Goal: Find specific page/section: Find specific page/section

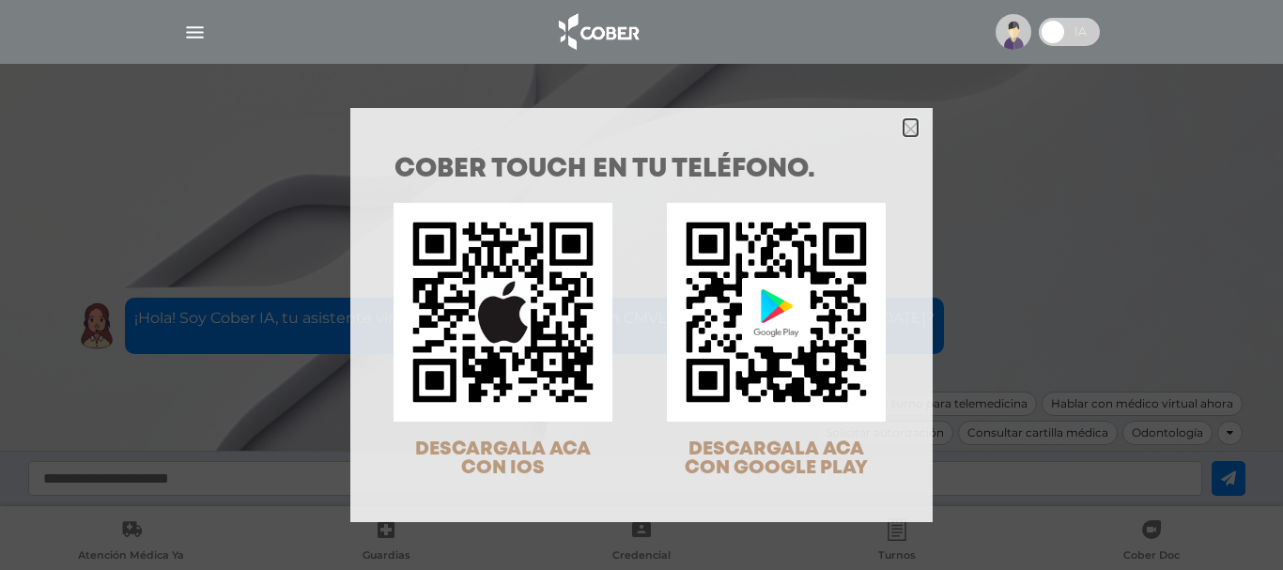
click at [909, 129] on icon "Close" at bounding box center [910, 129] width 14 height 14
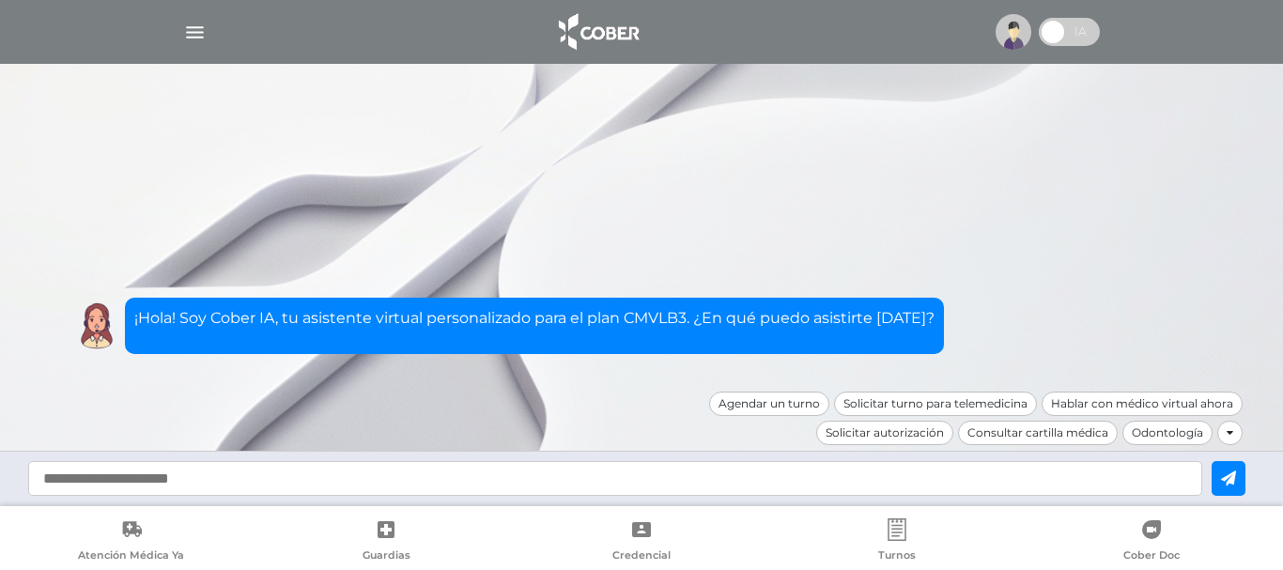
click at [194, 27] on img "button" at bounding box center [194, 32] width 23 height 23
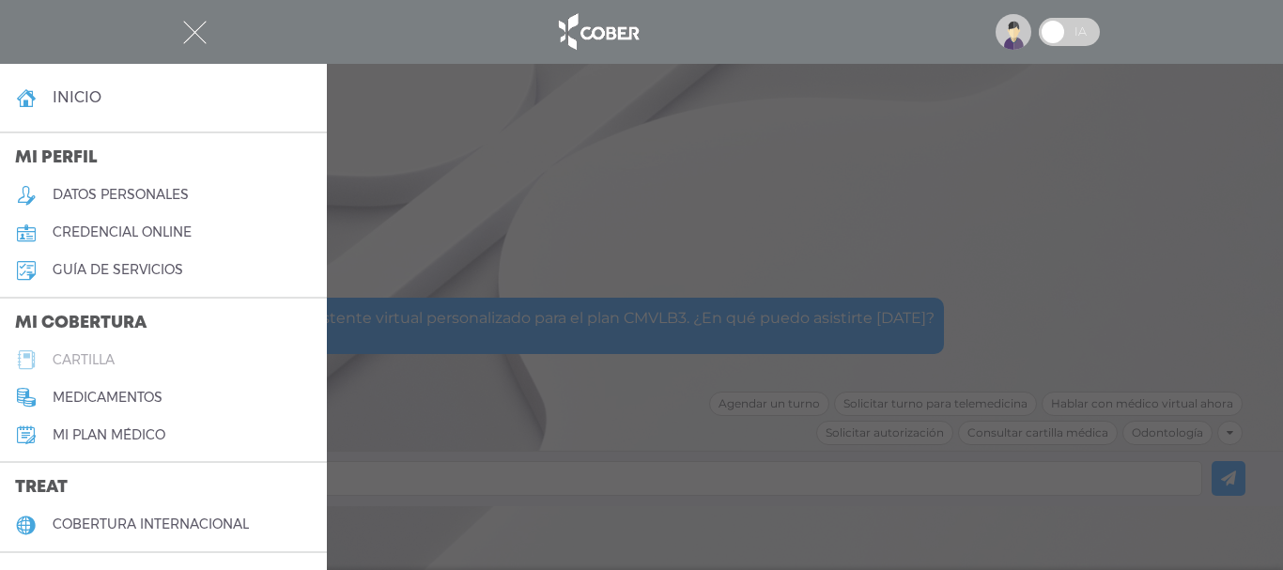
click at [96, 360] on h5 "cartilla" at bounding box center [84, 360] width 62 height 16
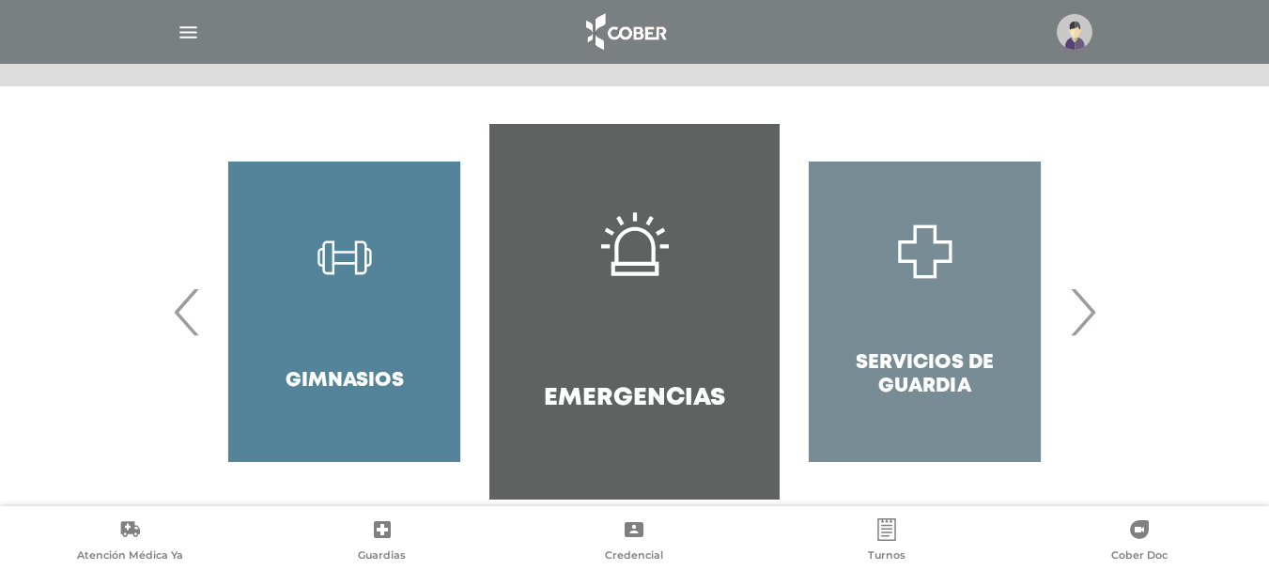
scroll to position [376, 0]
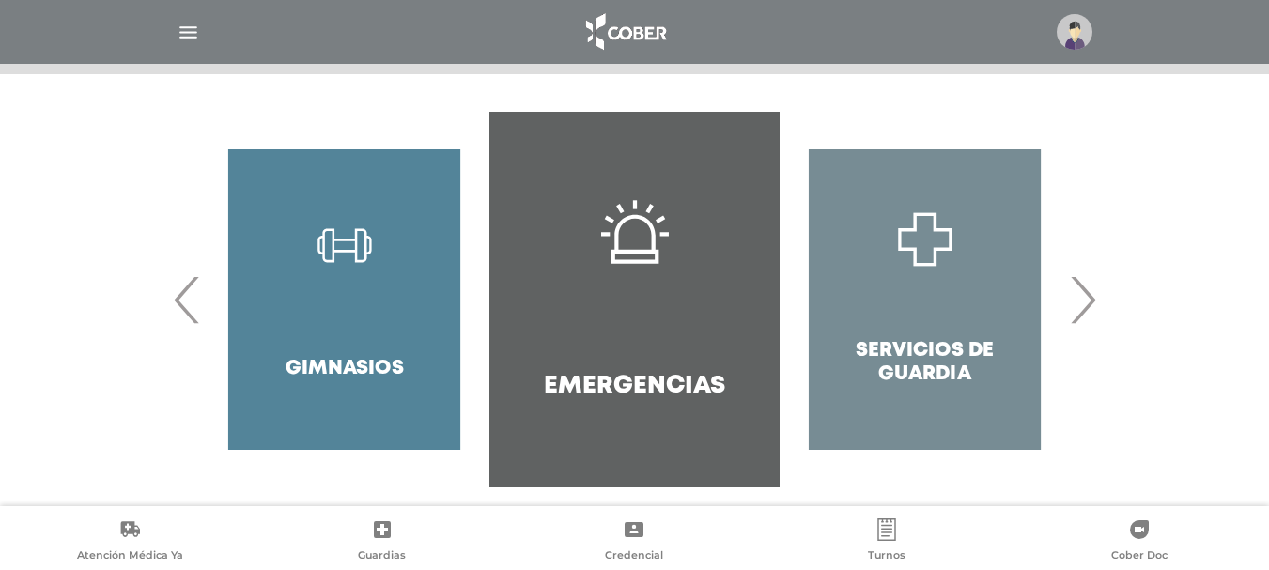
click at [1093, 298] on span "›" at bounding box center [1082, 299] width 37 height 101
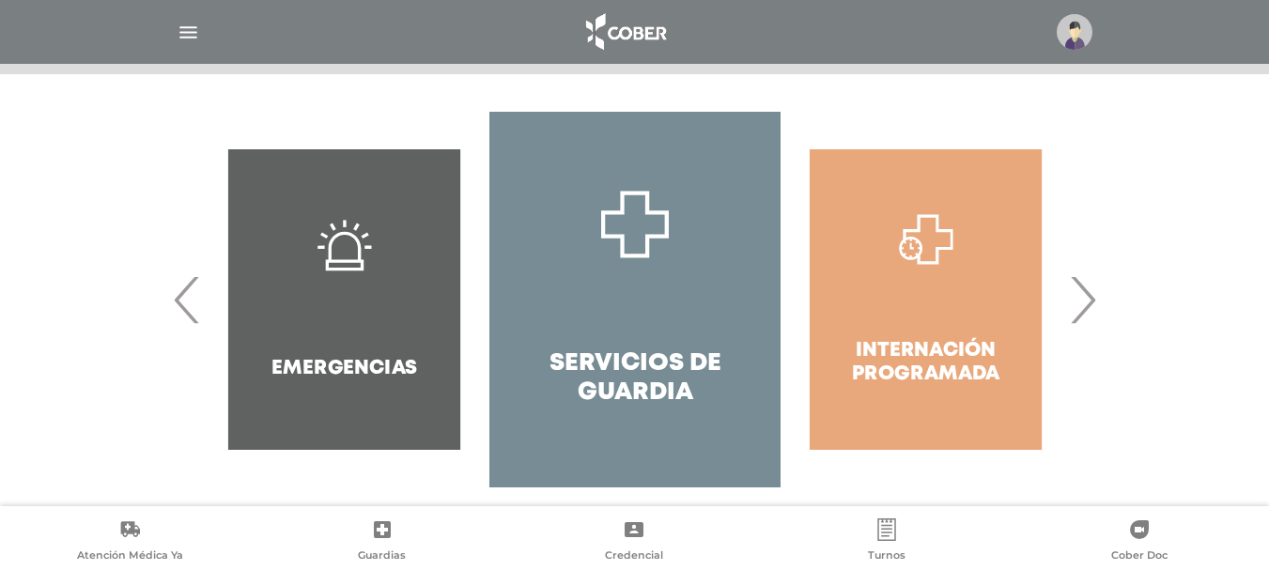
click at [1093, 298] on span "›" at bounding box center [1082, 299] width 37 height 101
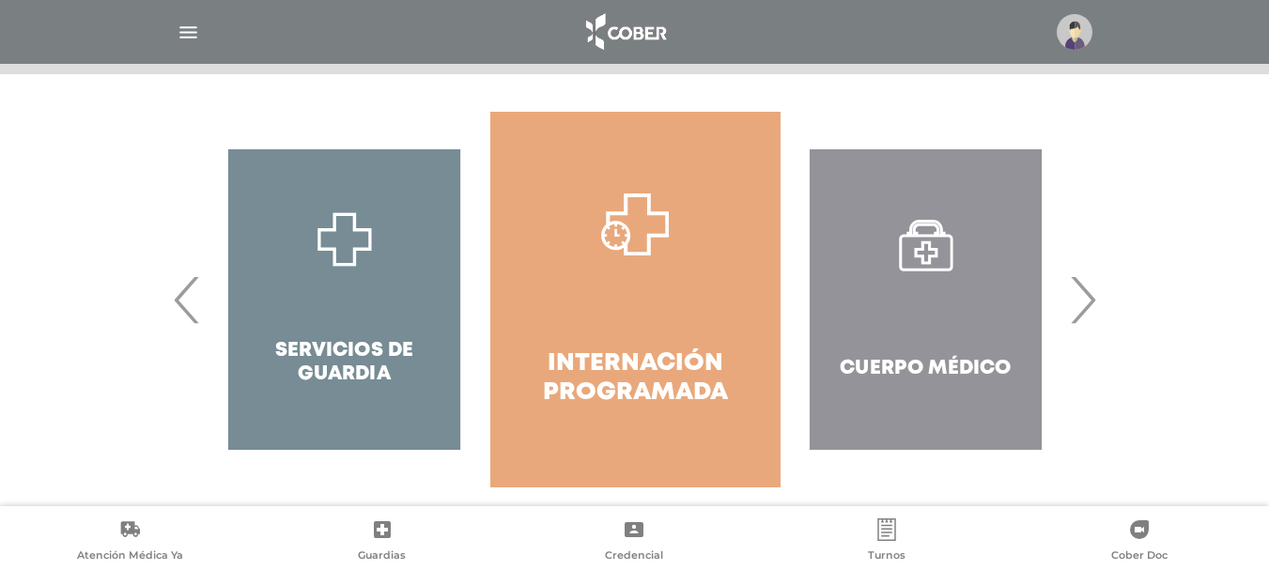
click at [1093, 298] on span "›" at bounding box center [1082, 299] width 37 height 101
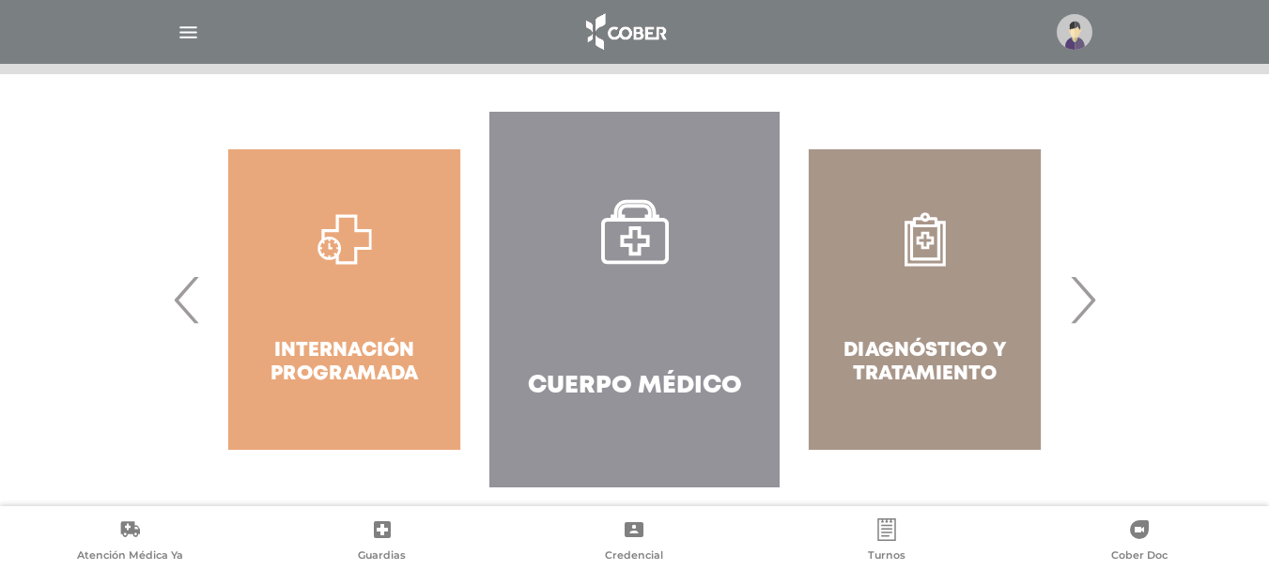
click at [1093, 298] on span "›" at bounding box center [1082, 299] width 37 height 101
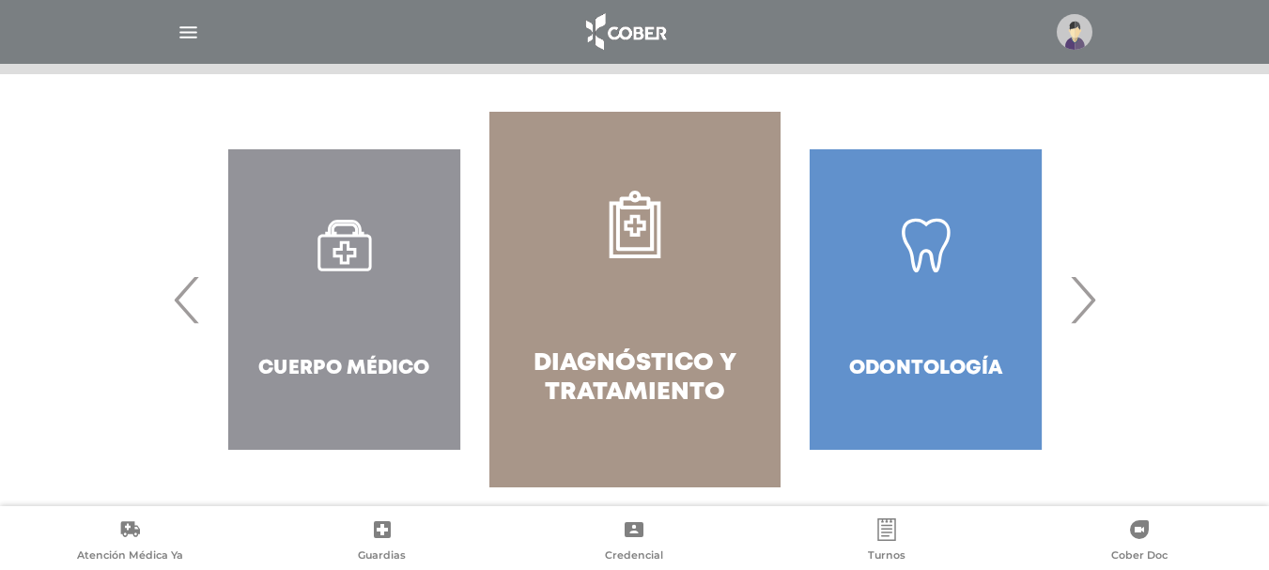
click at [1093, 298] on span "›" at bounding box center [1082, 299] width 37 height 101
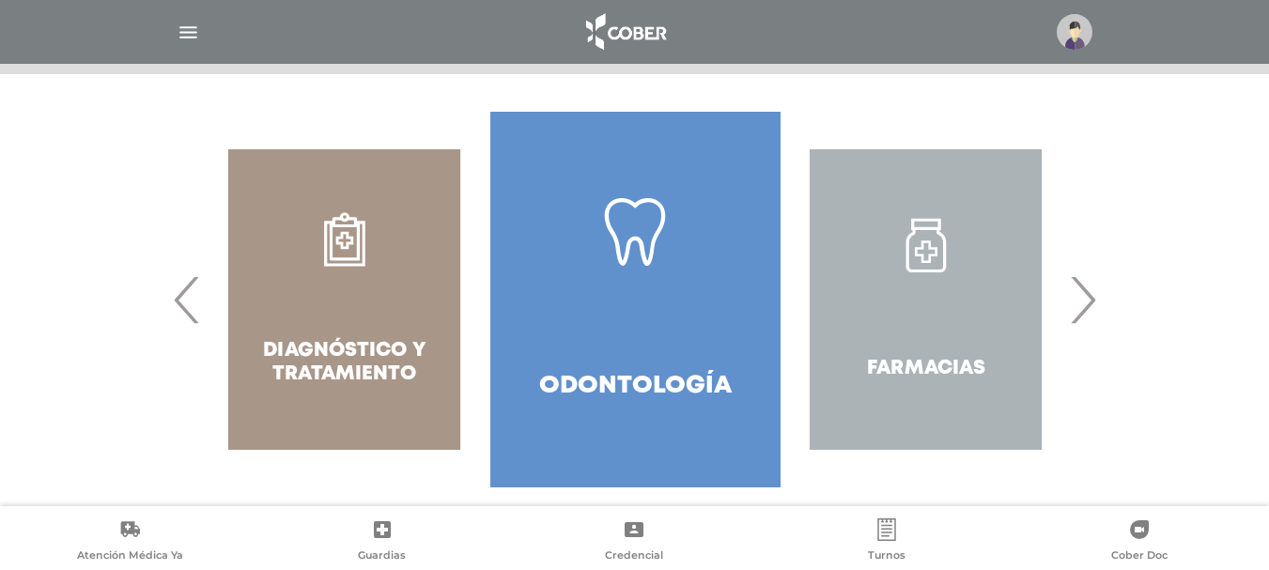
click at [1093, 298] on span "›" at bounding box center [1082, 299] width 37 height 101
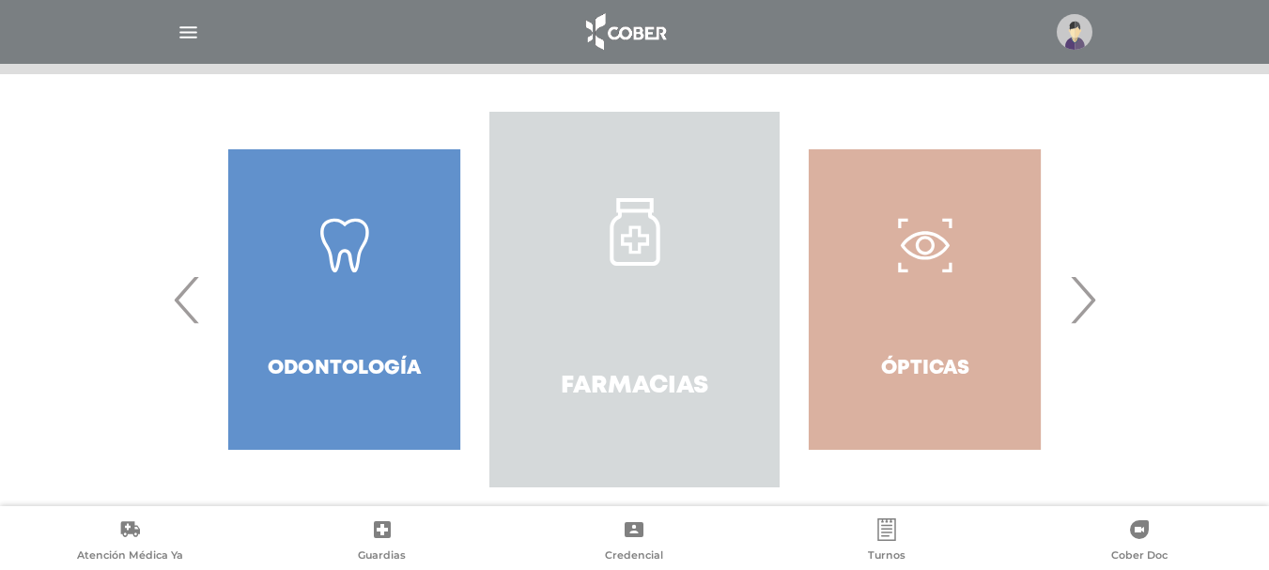
click at [627, 348] on link "Farmacias" at bounding box center [634, 300] width 290 height 376
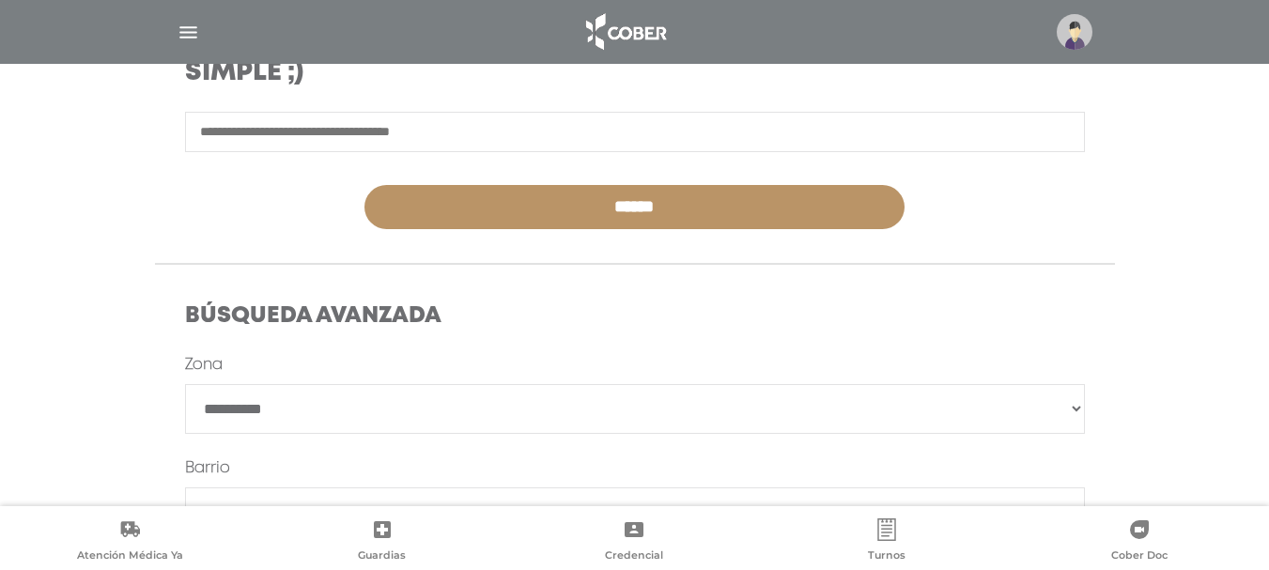
scroll to position [376, 0]
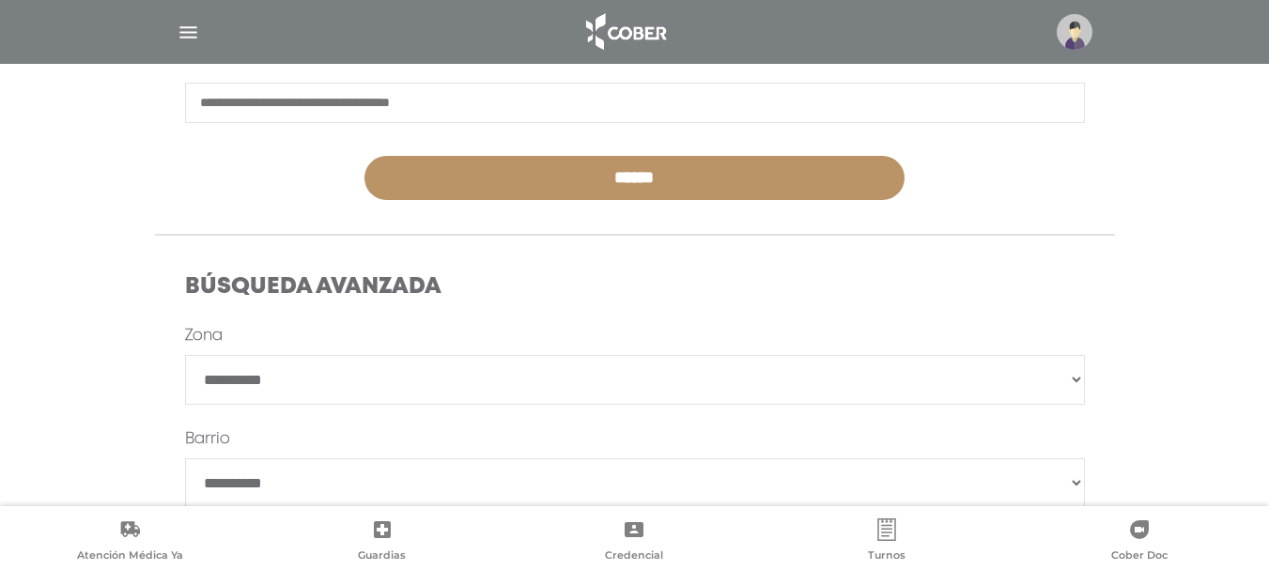
click at [1075, 375] on select "**********" at bounding box center [635, 380] width 900 height 50
select select "*********"
click at [185, 355] on select "**********" at bounding box center [635, 380] width 900 height 50
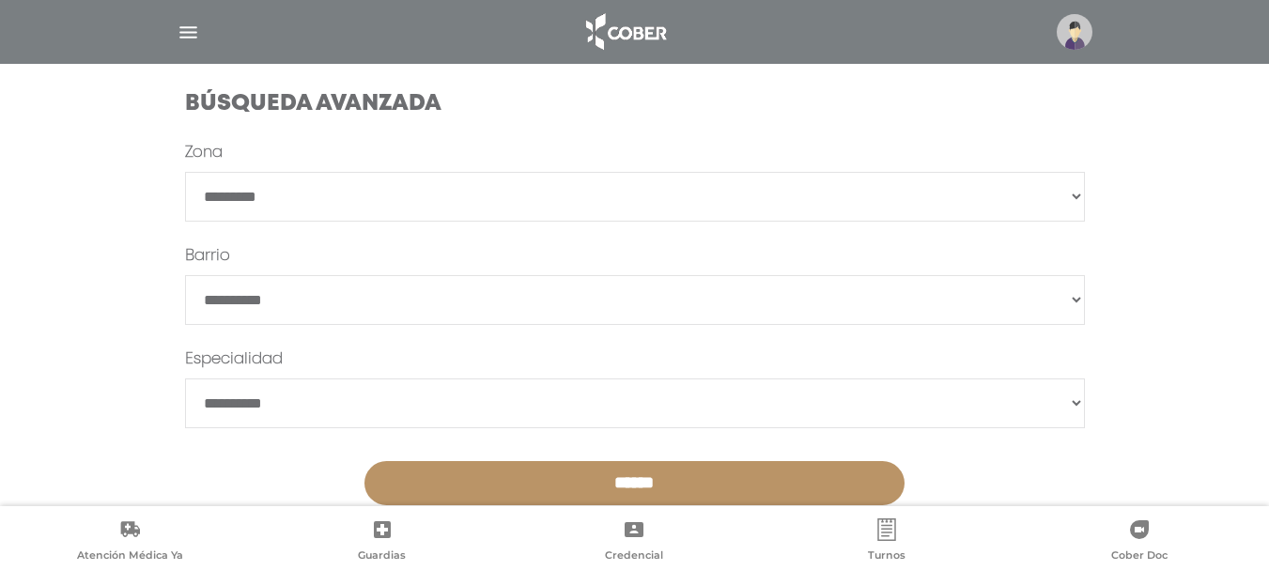
scroll to position [605, 0]
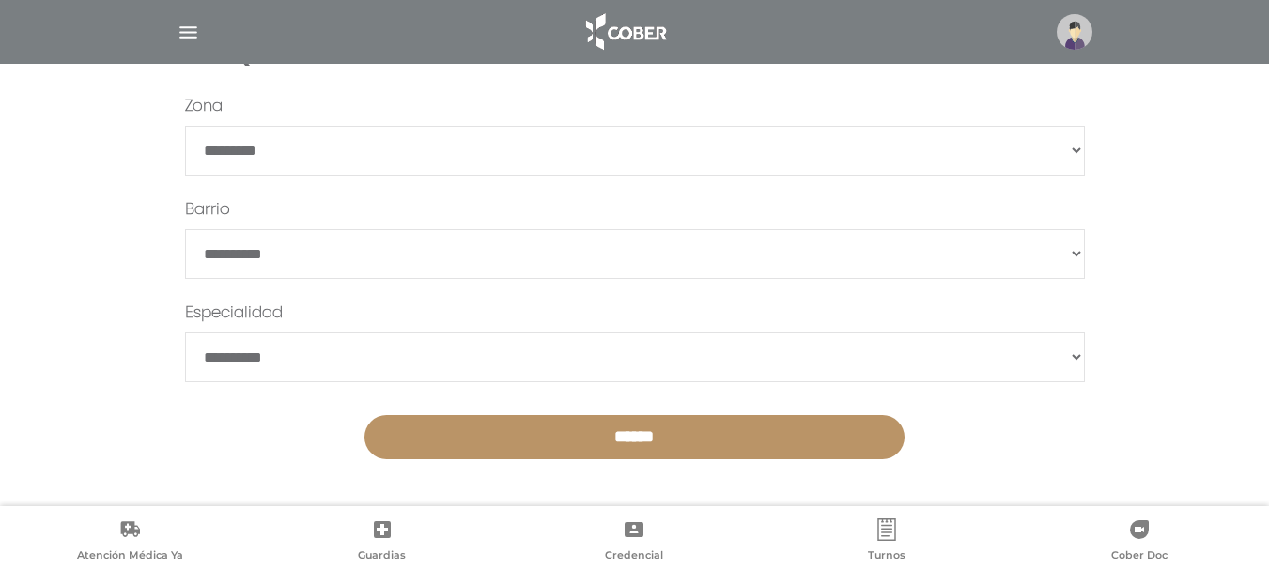
click at [638, 433] on input "******" at bounding box center [634, 437] width 540 height 44
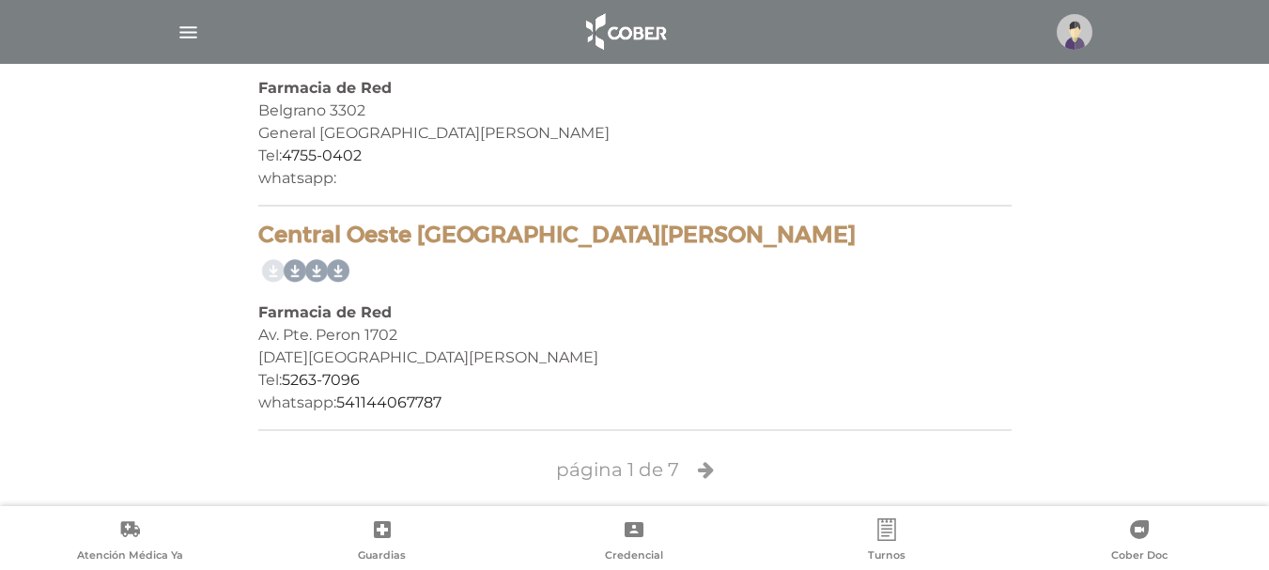
scroll to position [4541, 0]
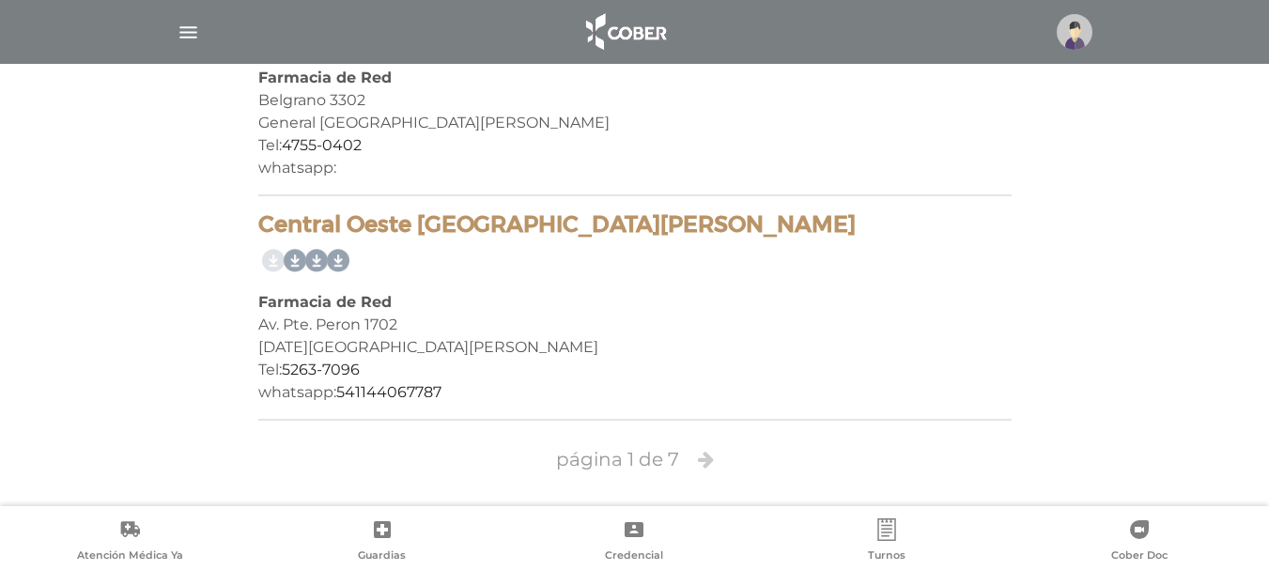
click at [708, 461] on icon at bounding box center [706, 459] width 16 height 19
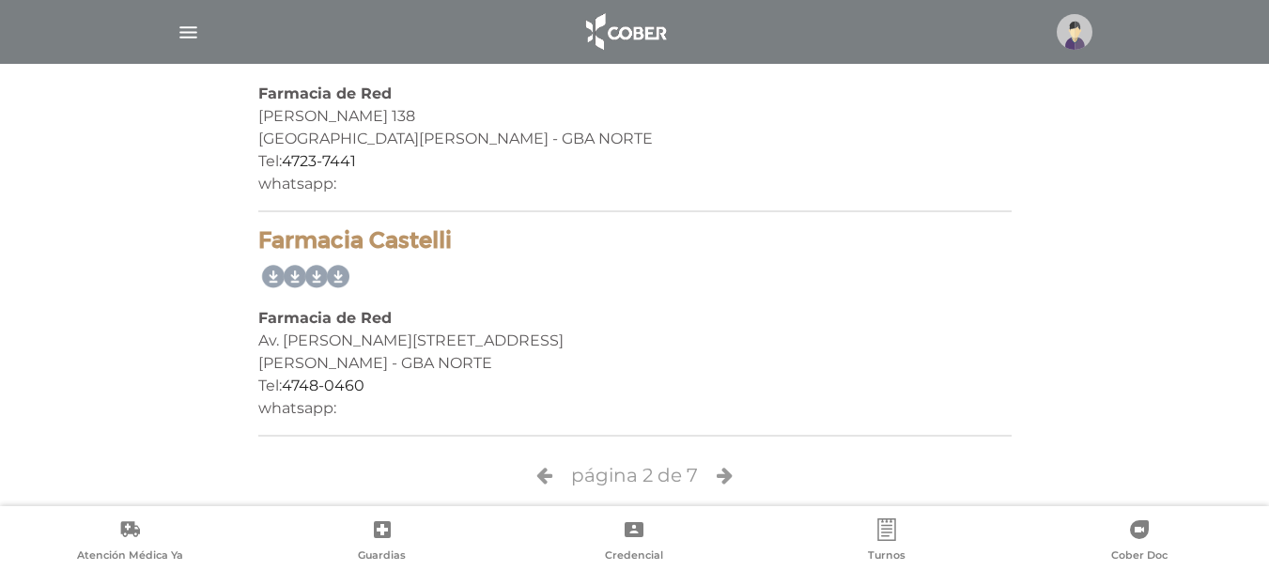
scroll to position [4541, 0]
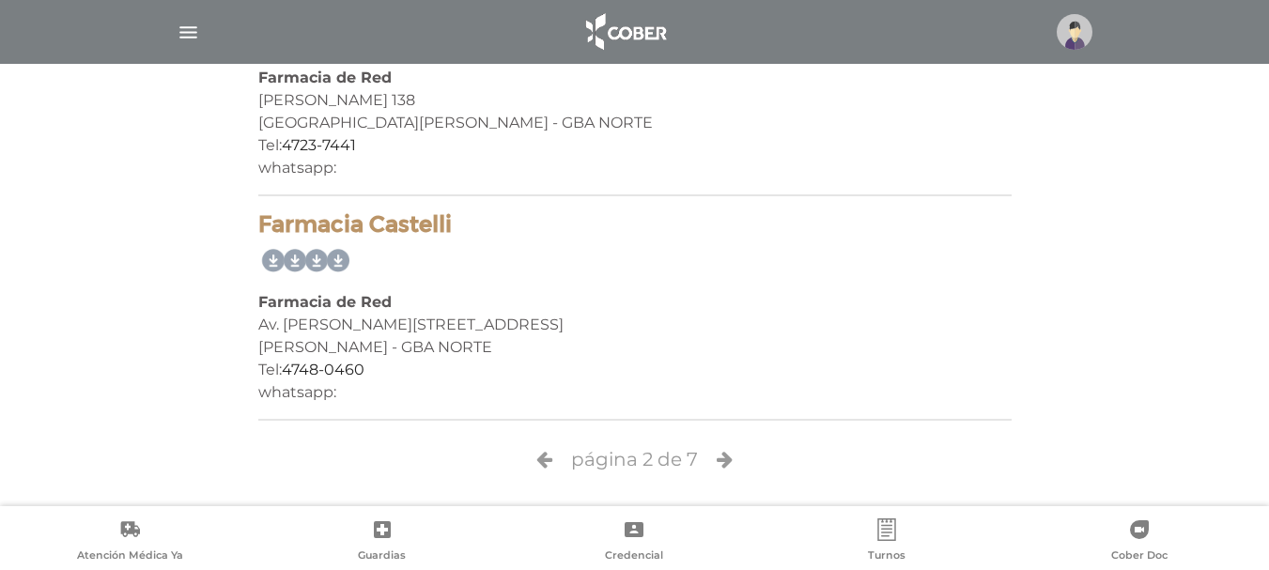
click at [724, 461] on icon at bounding box center [724, 459] width 16 height 19
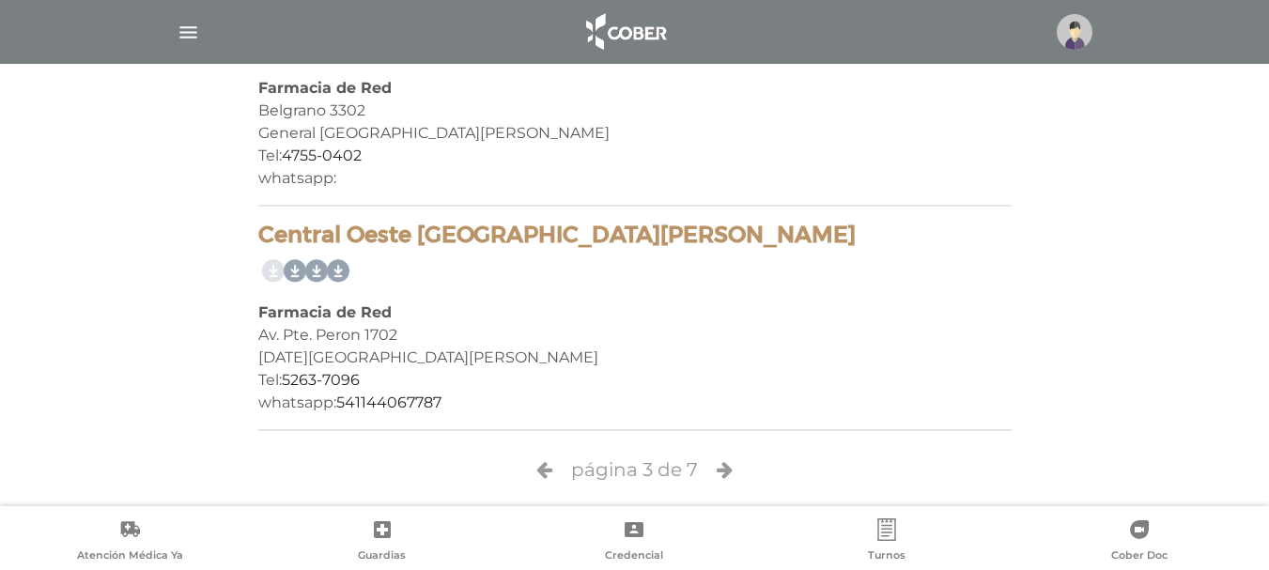
scroll to position [4541, 0]
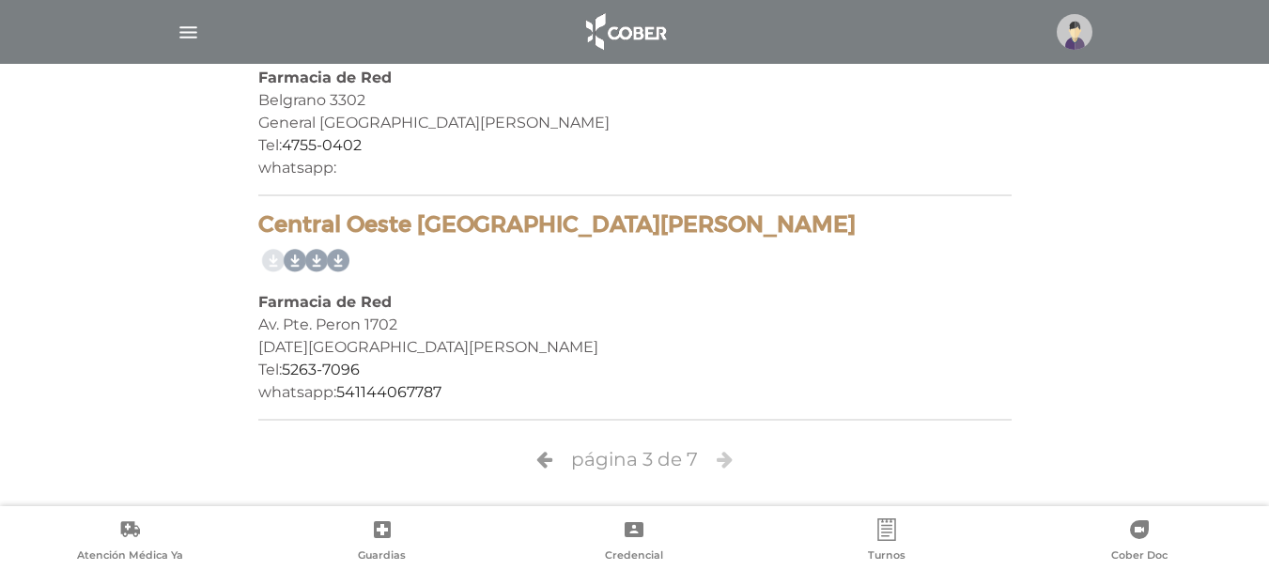
click at [728, 460] on icon at bounding box center [724, 459] width 16 height 19
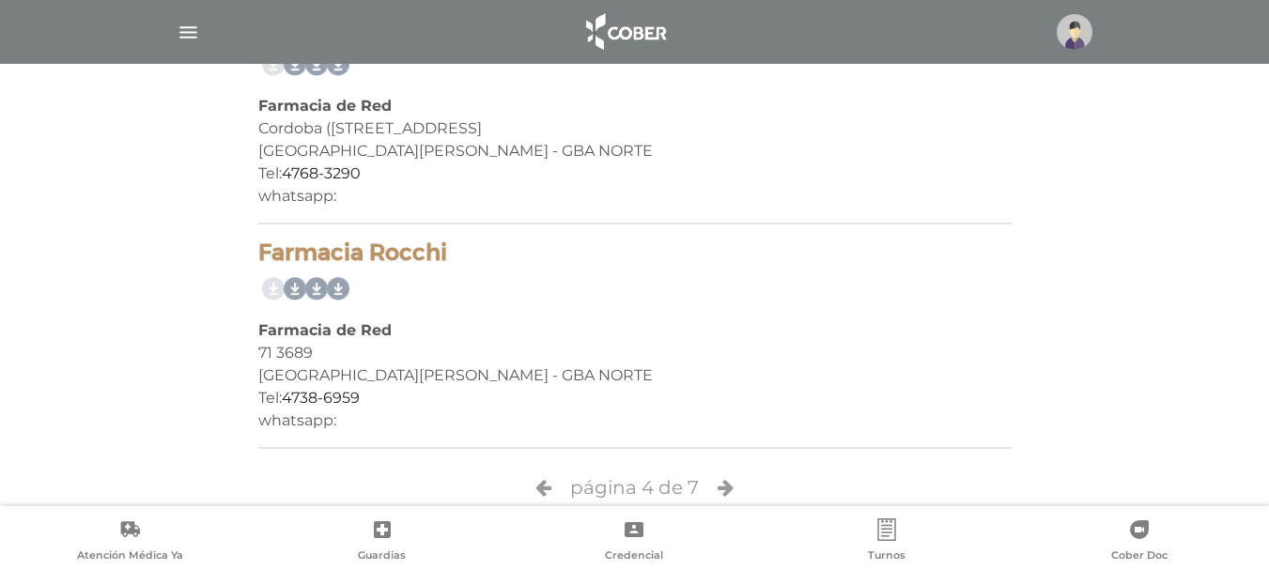
scroll to position [4541, 0]
click at [726, 477] on icon at bounding box center [725, 486] width 16 height 19
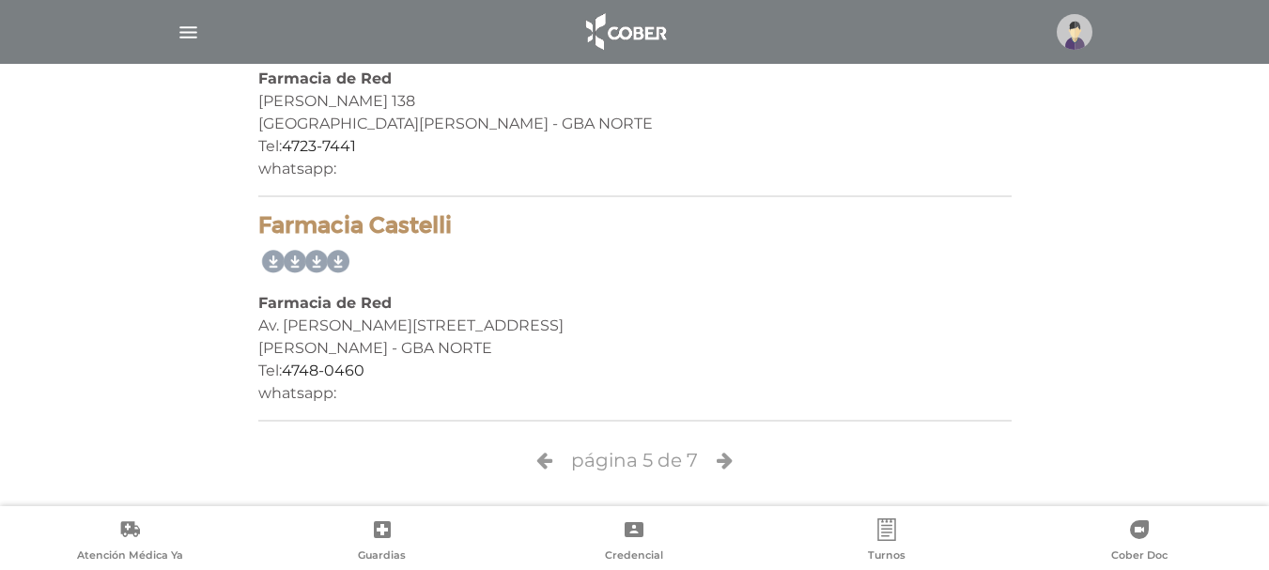
scroll to position [4541, 0]
click at [723, 456] on icon at bounding box center [724, 459] width 16 height 19
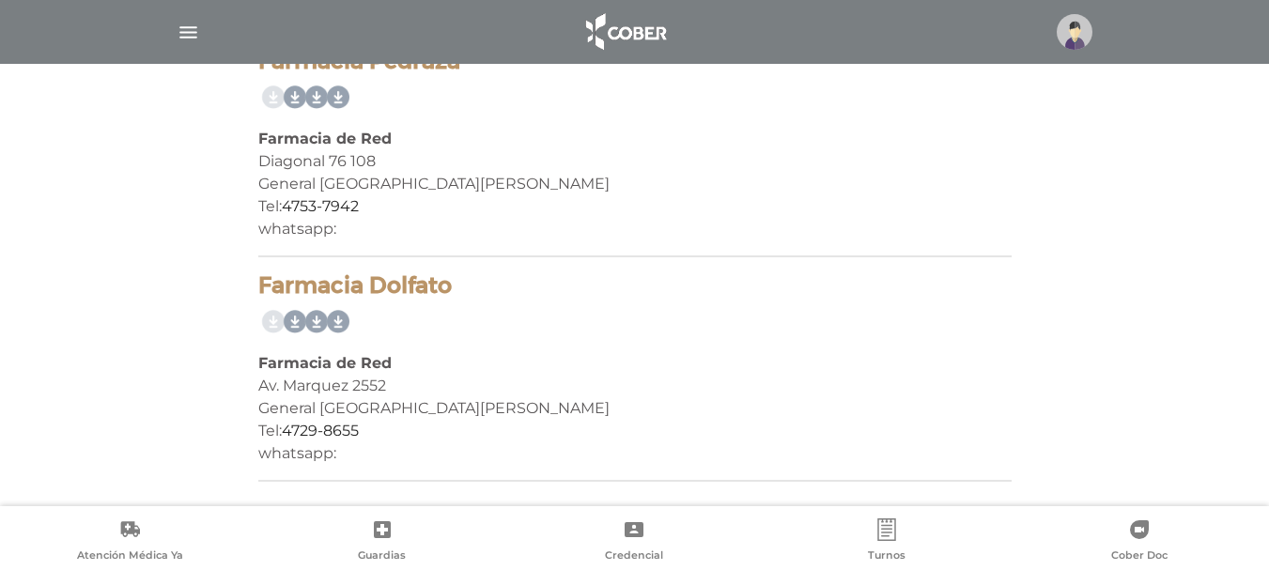
scroll to position [4541, 0]
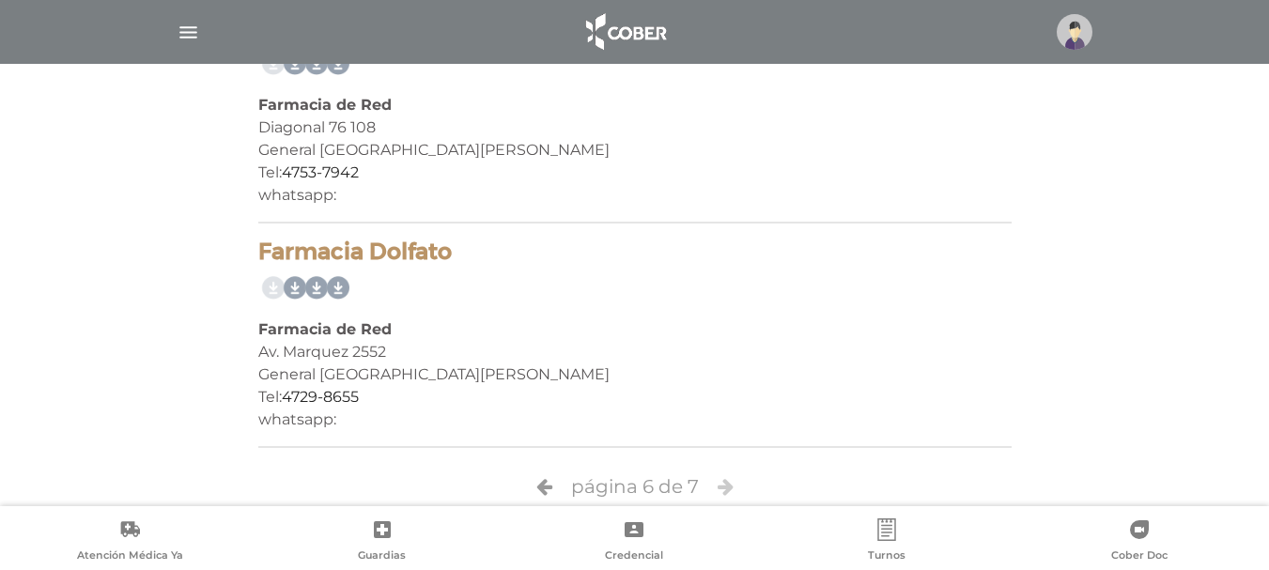
click at [724, 477] on icon at bounding box center [725, 486] width 16 height 19
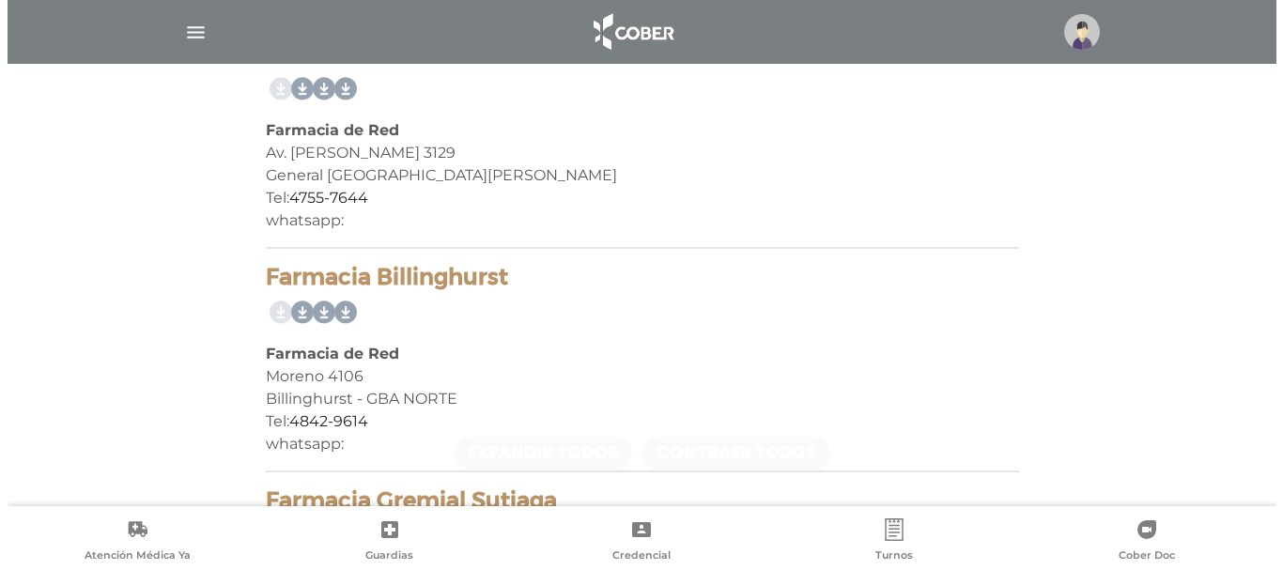
scroll to position [1596, 0]
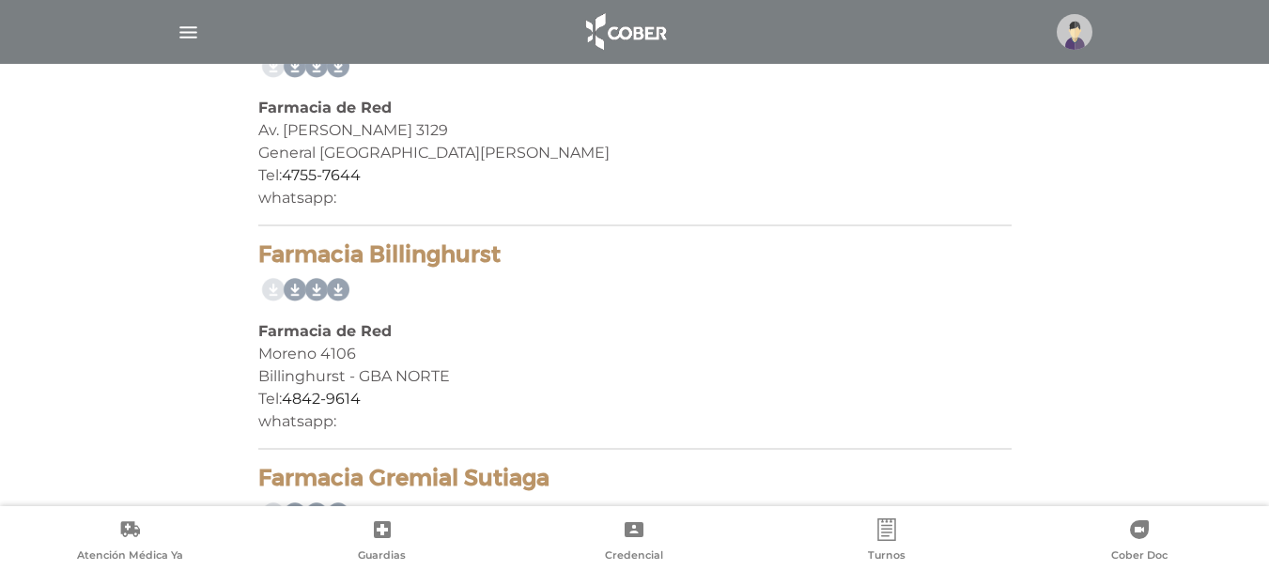
click at [189, 30] on img "button" at bounding box center [188, 32] width 23 height 23
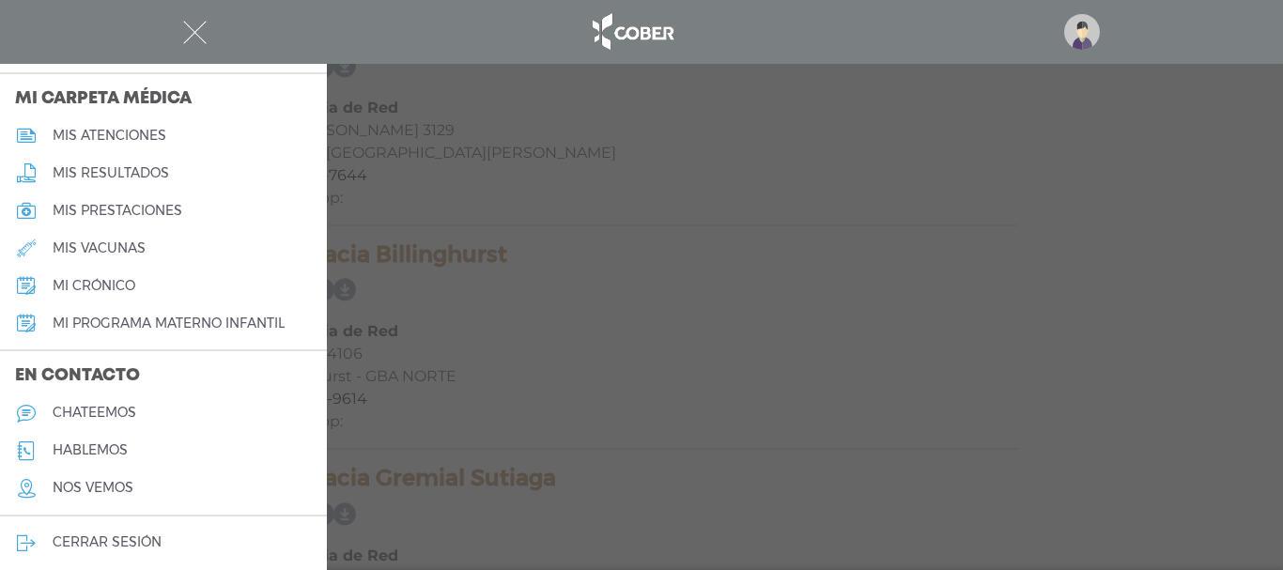
scroll to position [879, 0]
